Goal: Task Accomplishment & Management: Manage account settings

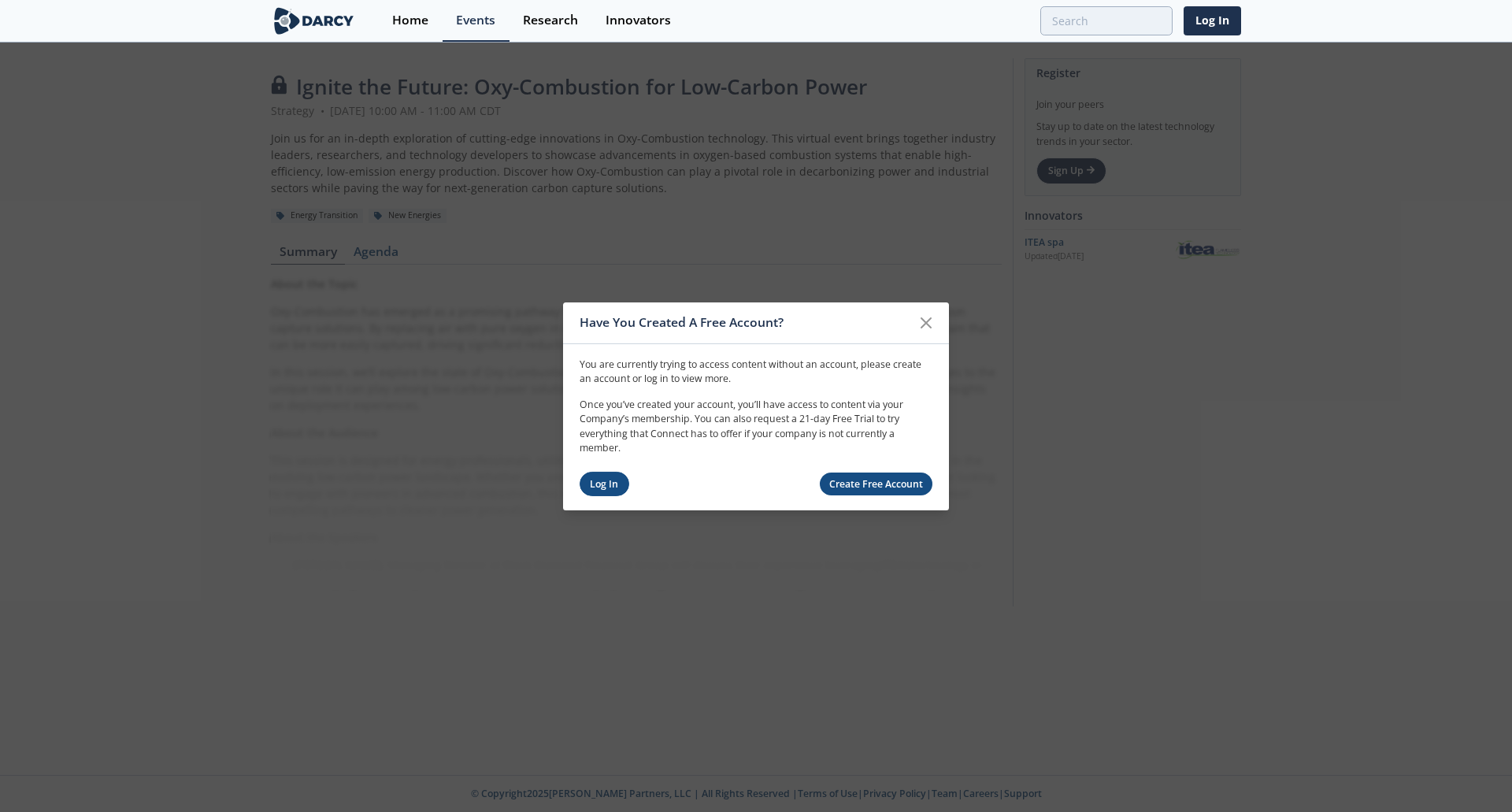
click at [610, 489] on link "Log In" at bounding box center [604, 484] width 49 height 24
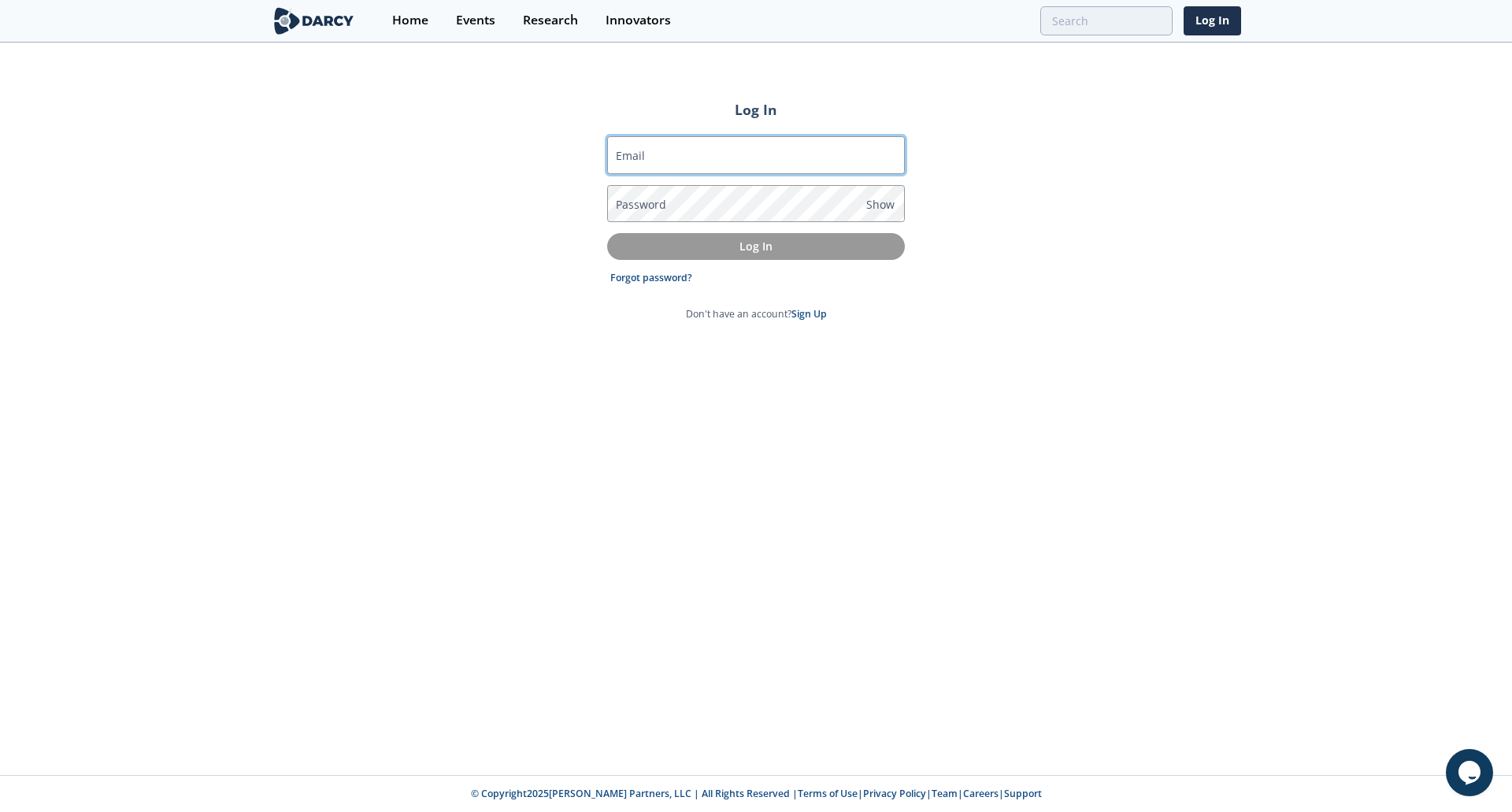
click at [680, 161] on input "Email" at bounding box center [756, 155] width 298 height 38
type input "[PERSON_NAME][EMAIL_ADDRESS][DOMAIN_NAME]"
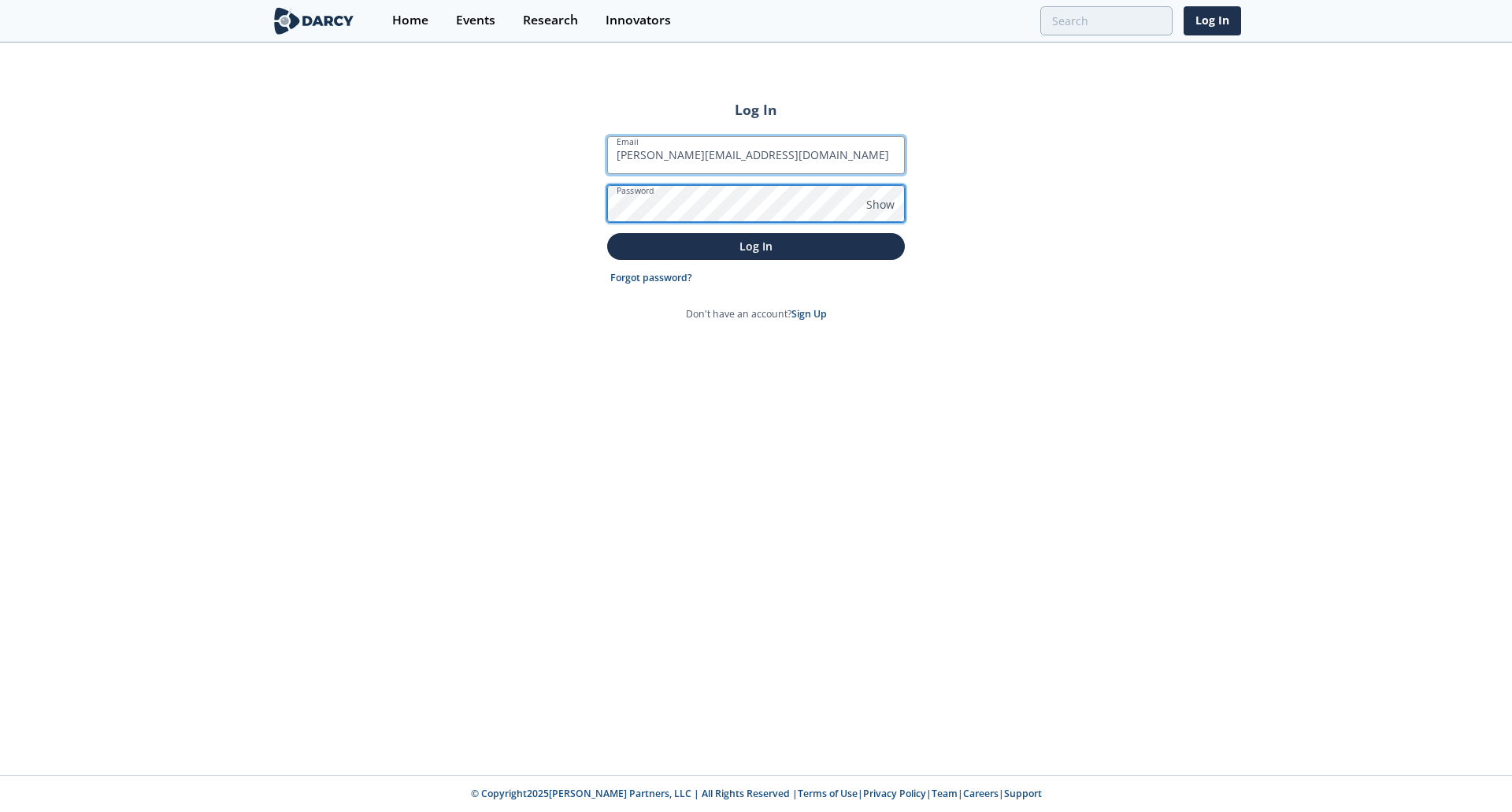
click at [607, 233] on button "Log In" at bounding box center [756, 246] width 298 height 26
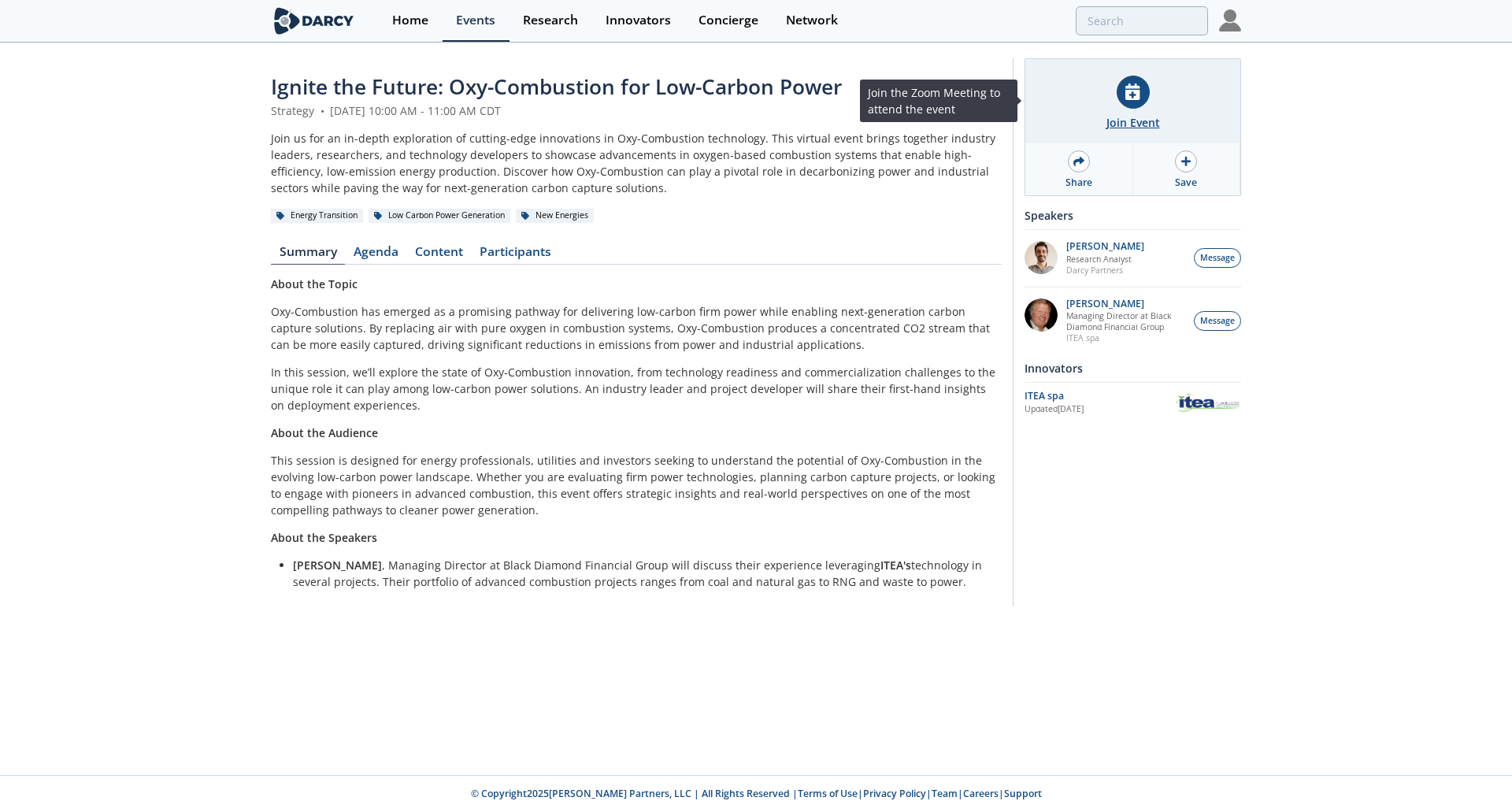
click at [1136, 98] on icon at bounding box center [1133, 92] width 14 height 16
